Goal: Task Accomplishment & Management: Manage account settings

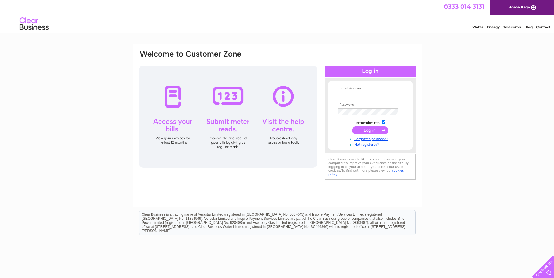
type input "tracyouten@btinternet.com"
click at [370, 129] on input "submit" at bounding box center [370, 130] width 36 height 8
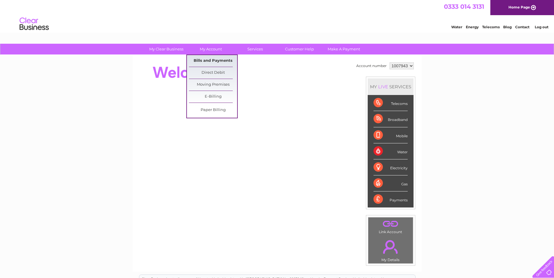
click at [221, 59] on link "Bills and Payments" at bounding box center [213, 61] width 48 height 12
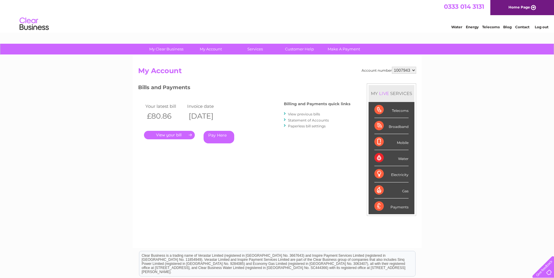
click at [300, 112] on link "View previous bills" at bounding box center [304, 114] width 32 height 4
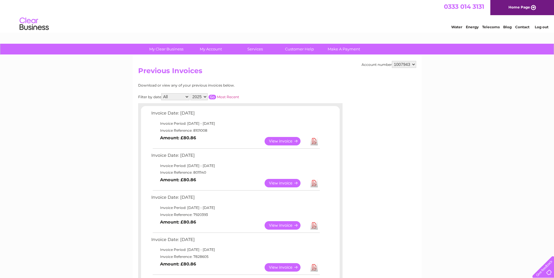
click at [289, 267] on link "View" at bounding box center [285, 268] width 43 height 8
click at [283, 227] on link "View" at bounding box center [285, 226] width 43 height 8
click at [285, 184] on link "View" at bounding box center [285, 183] width 43 height 8
